Goal: Information Seeking & Learning: Find specific page/section

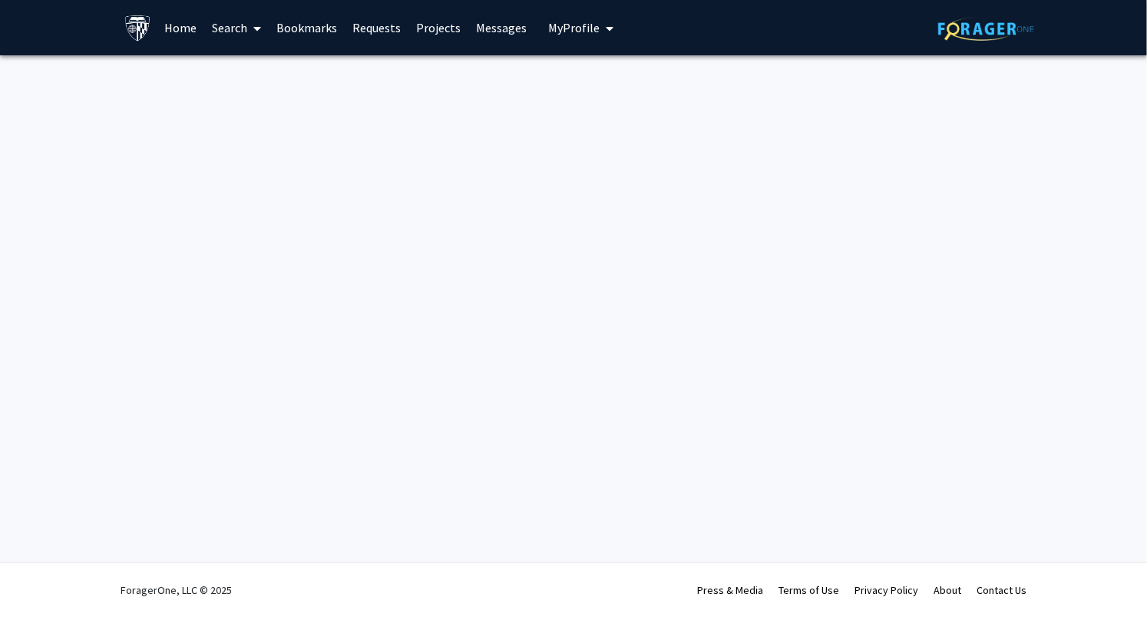
click at [183, 24] on link "Home" at bounding box center [181, 28] width 48 height 54
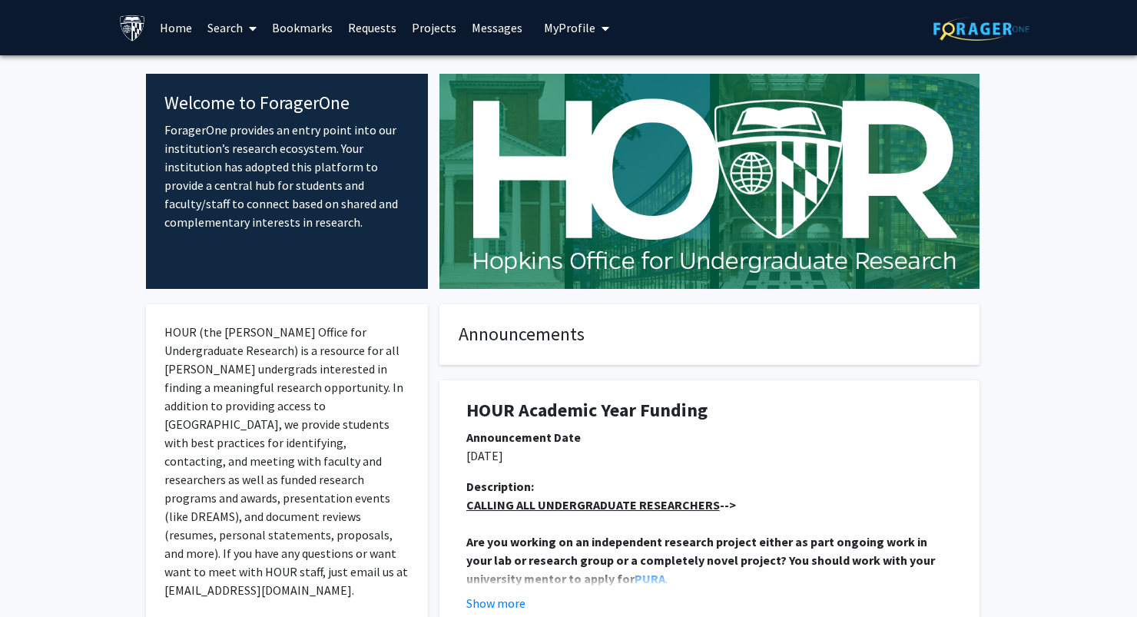
click at [164, 30] on link "Home" at bounding box center [176, 28] width 48 height 54
click at [235, 28] on link "Search" at bounding box center [232, 28] width 65 height 54
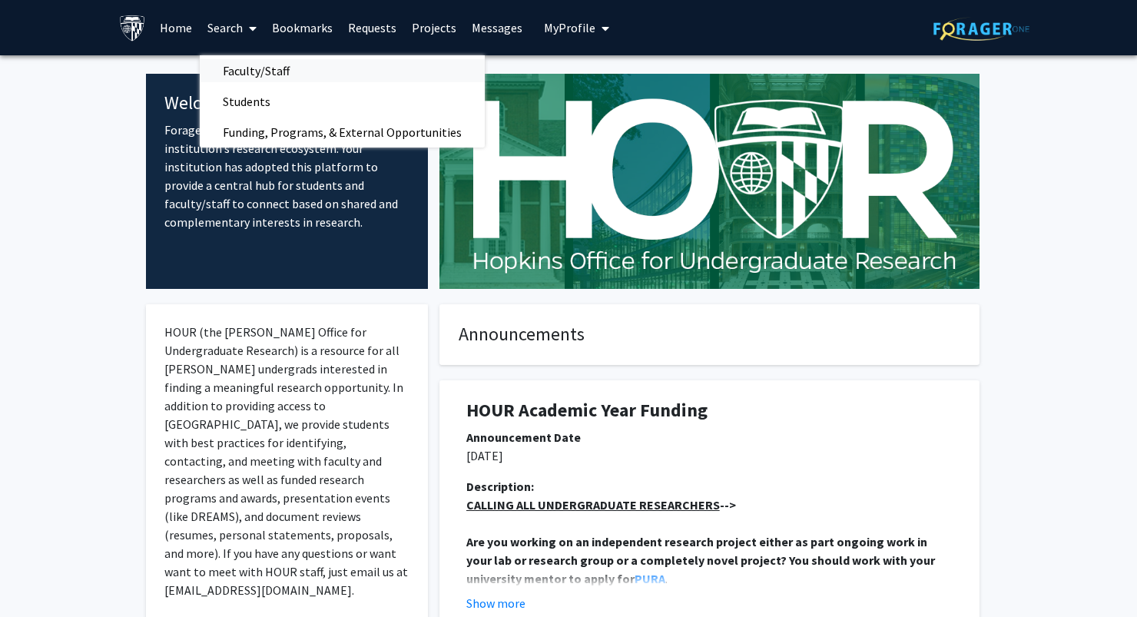
click at [257, 70] on span "Faculty/Staff" at bounding box center [256, 70] width 113 height 31
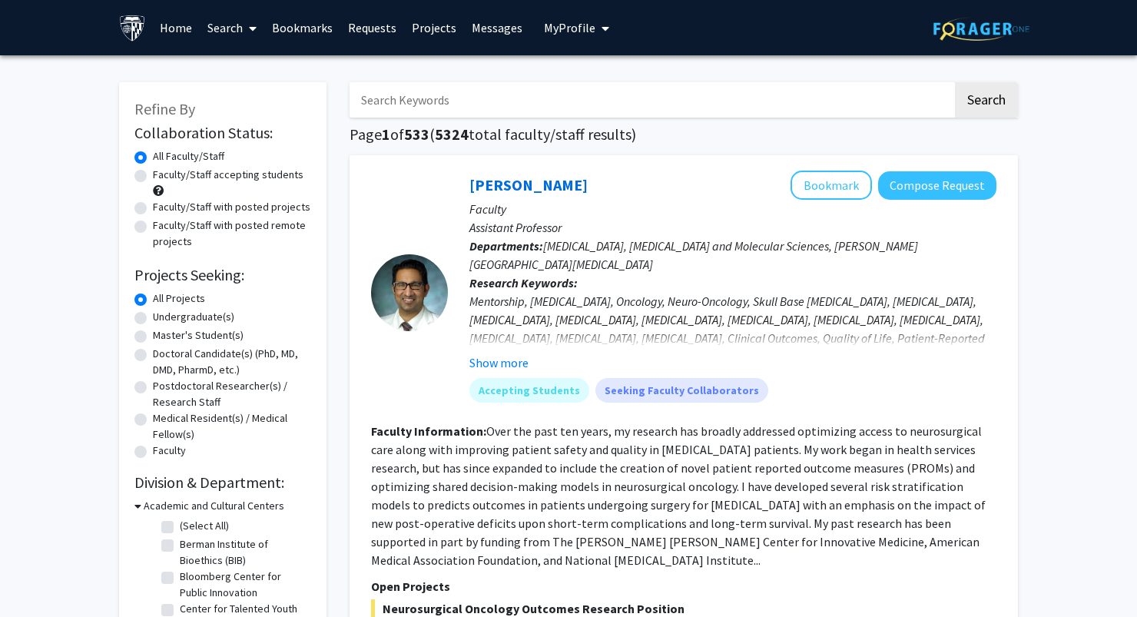
click at [406, 91] on input "Search Keywords" at bounding box center [650, 99] width 603 height 35
type input "lurtz"
click at [955, 82] on button "Search" at bounding box center [986, 99] width 63 height 35
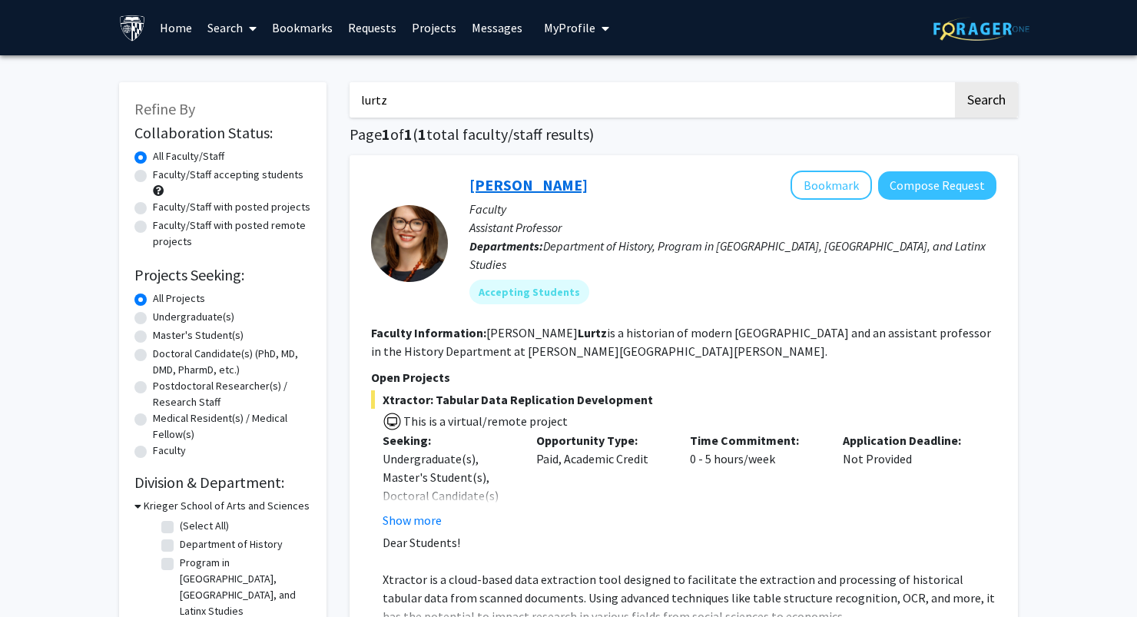
click at [509, 187] on link "[PERSON_NAME]" at bounding box center [528, 184] width 118 height 19
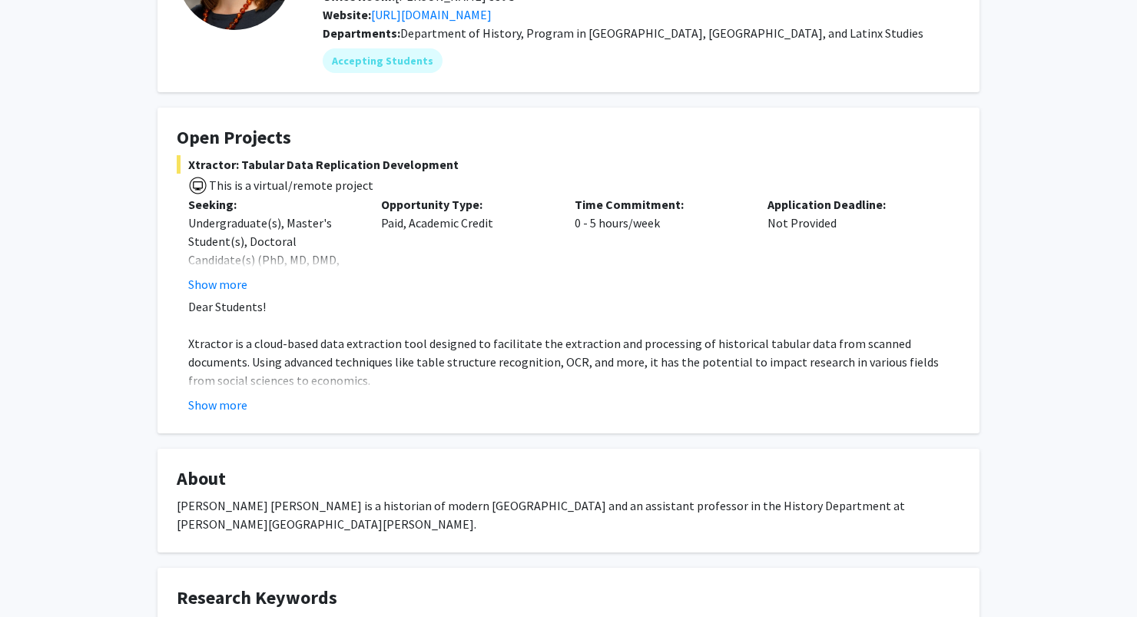
scroll to position [175, 0]
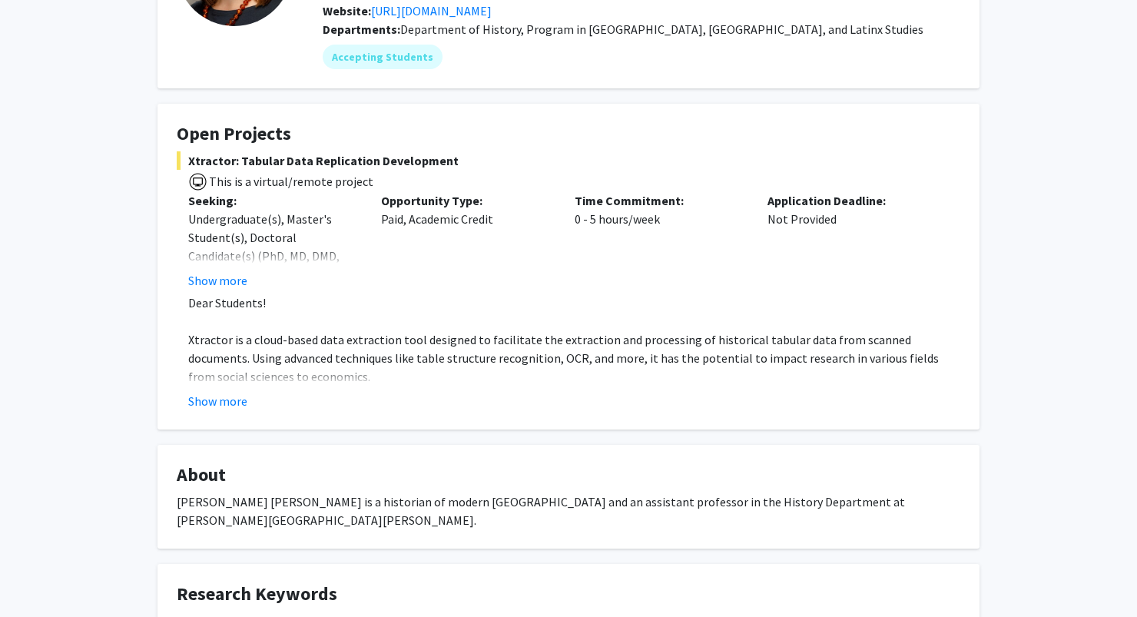
click at [215, 410] on fg-card "Open Projects Xtractor: Tabular Data Replication Development This is a virtual/…" at bounding box center [568, 267] width 822 height 326
click at [224, 404] on button "Show more" at bounding box center [217, 401] width 59 height 18
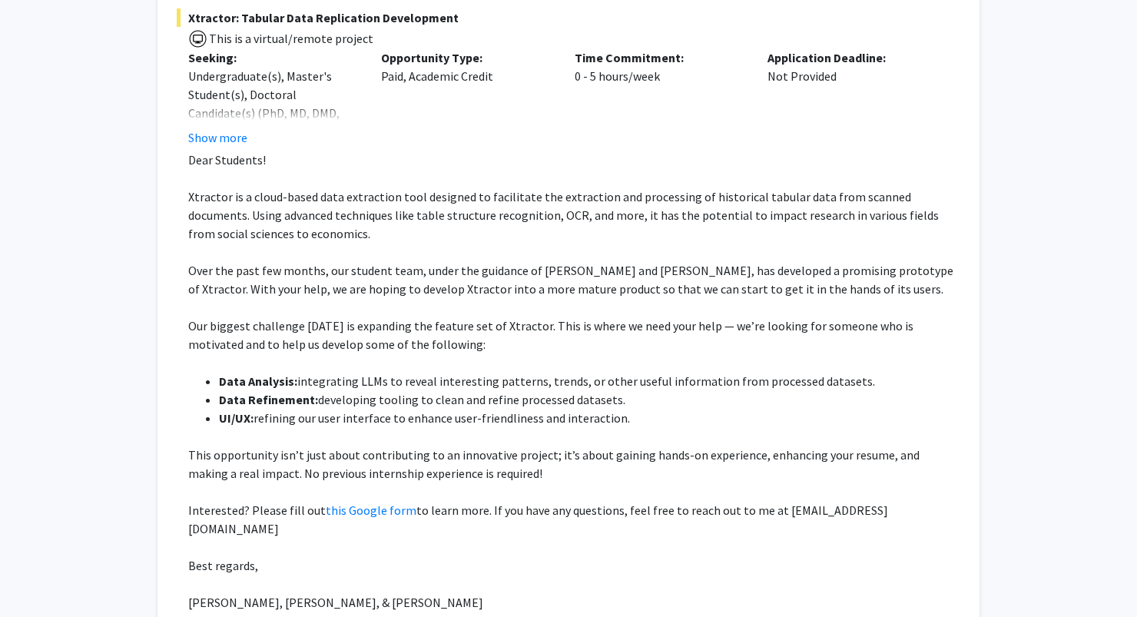
scroll to position [313, 0]
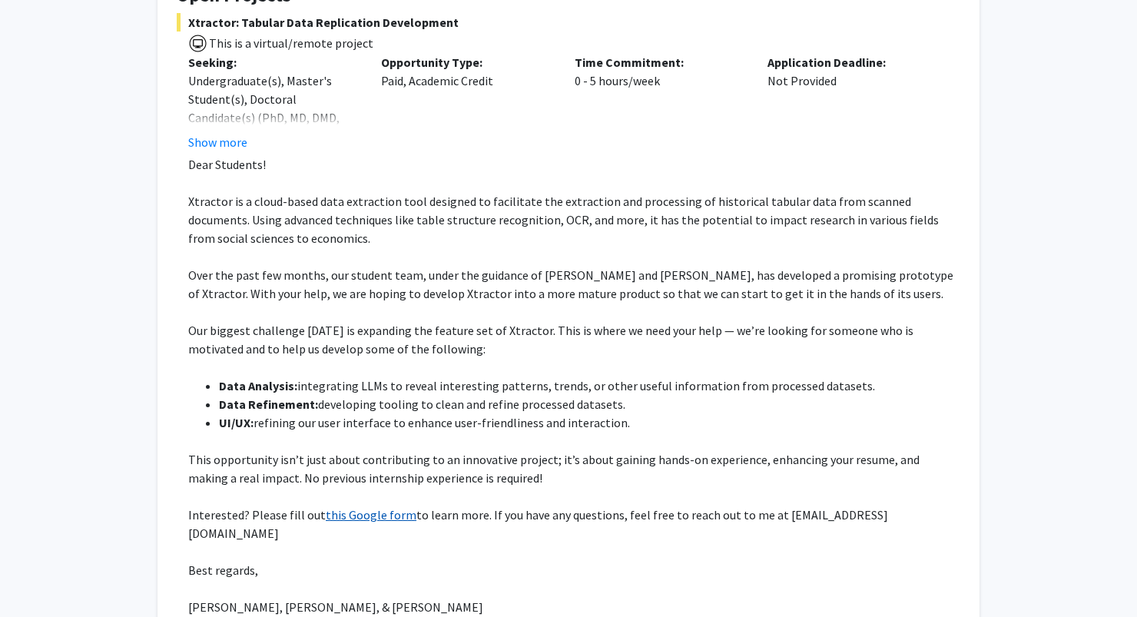
click at [356, 515] on link "this Google form" at bounding box center [371, 514] width 91 height 15
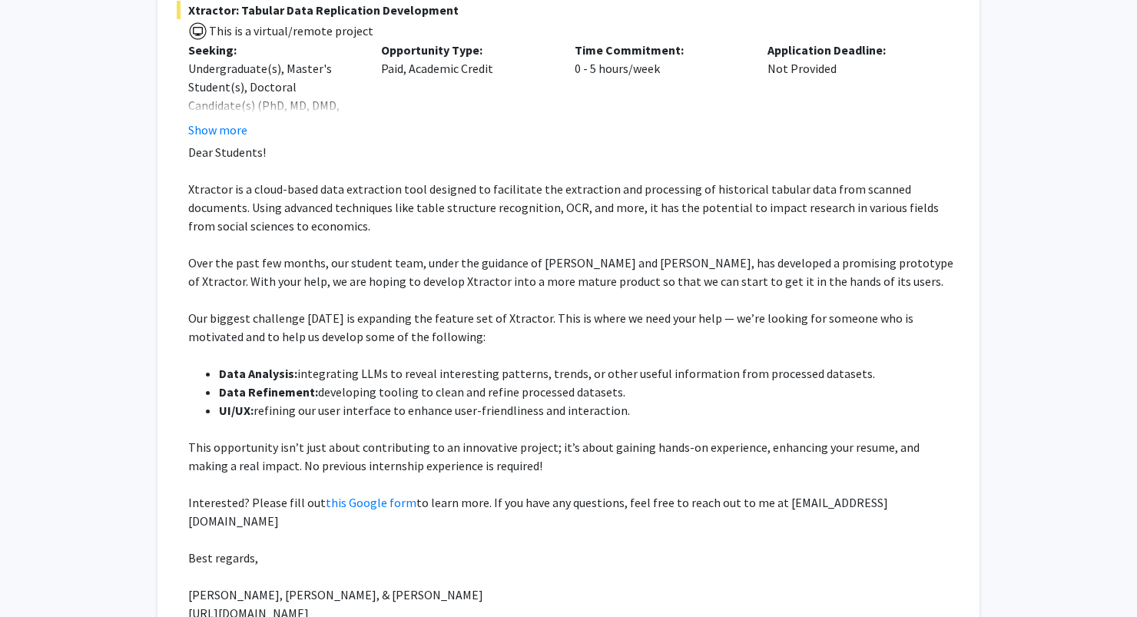
scroll to position [326, 0]
click at [370, 503] on link "this Google form" at bounding box center [371, 502] width 91 height 15
